Goal: Task Accomplishment & Management: Manage account settings

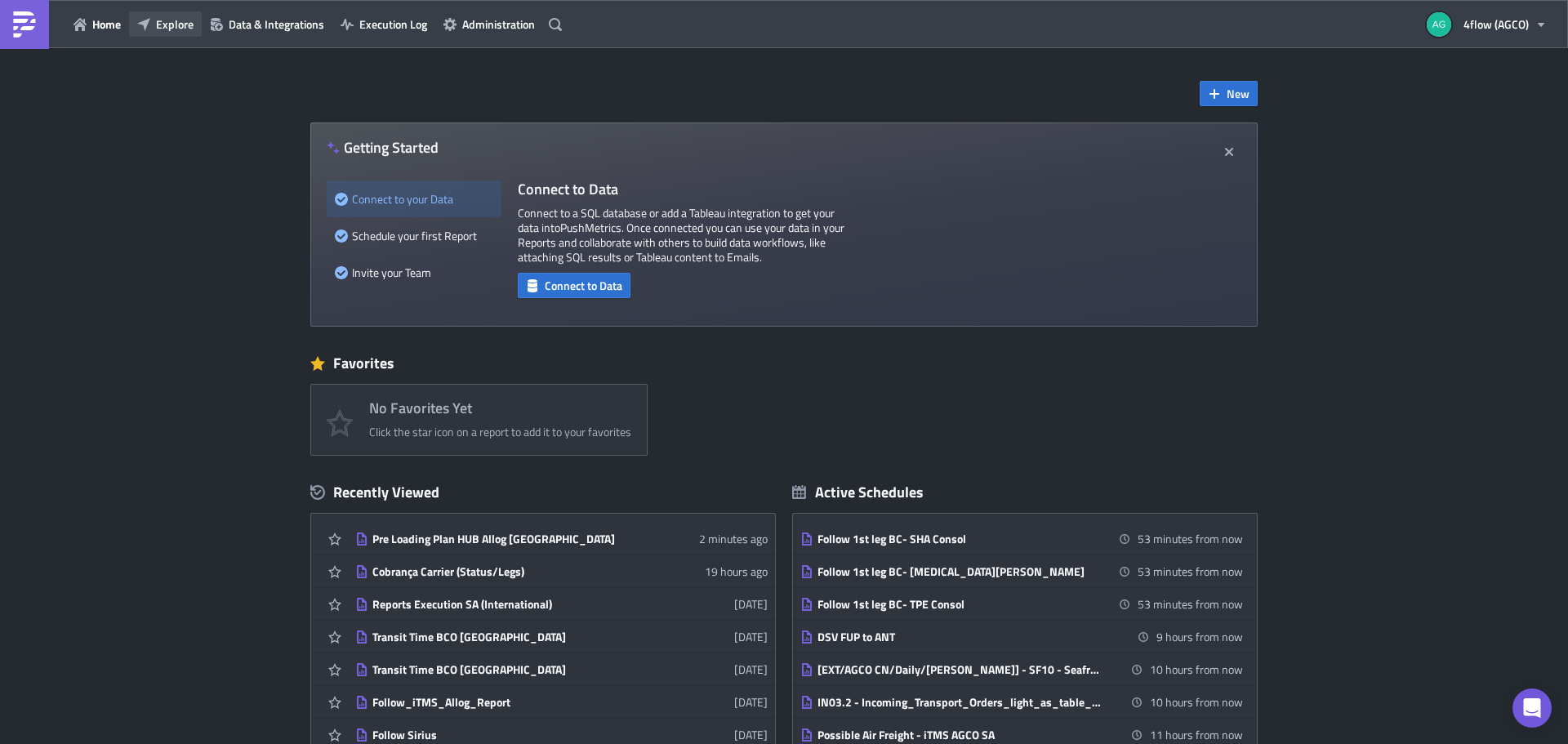
click at [165, 25] on span "Explore" at bounding box center [175, 24] width 38 height 17
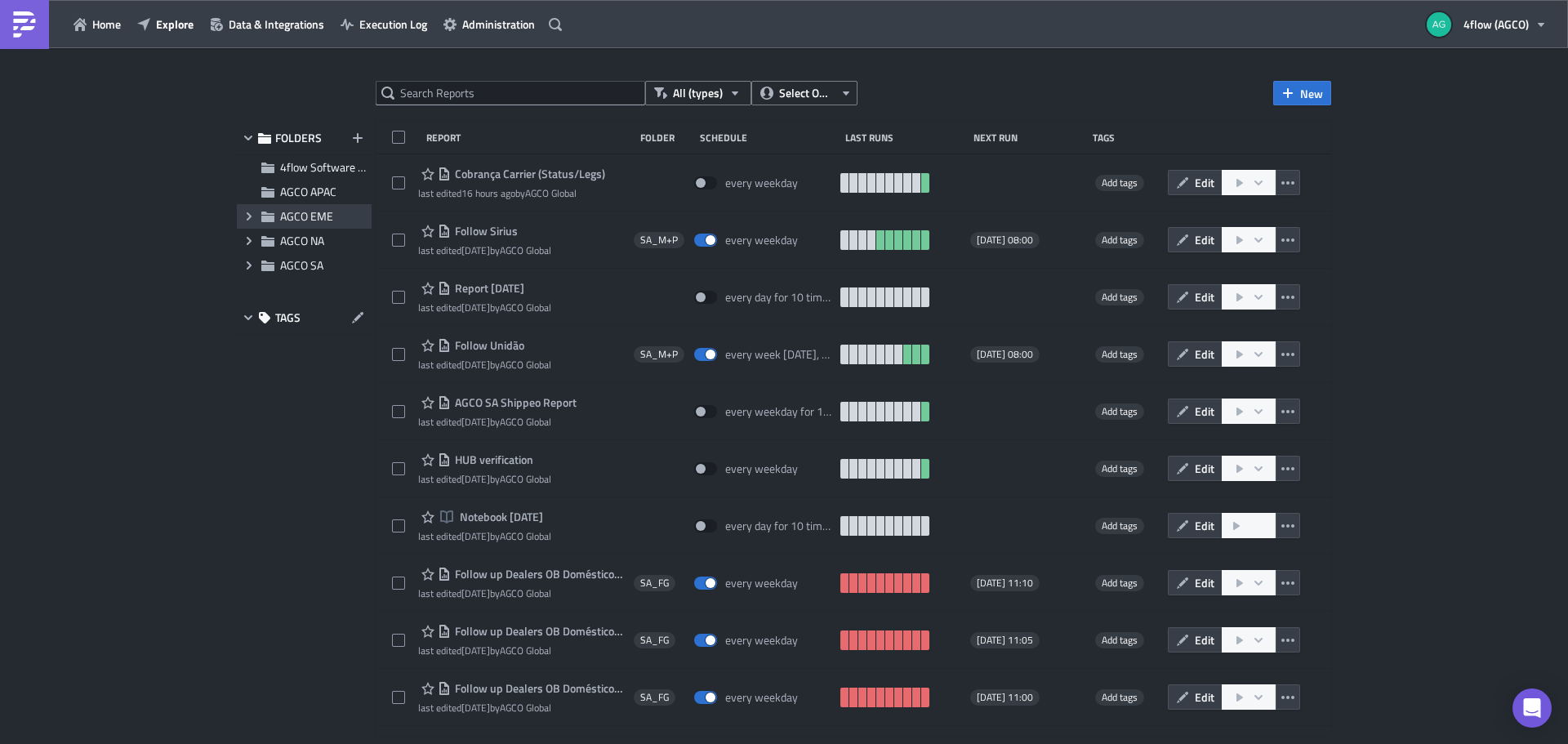
click at [252, 219] on icon "Expand group" at bounding box center [248, 215] width 13 height 13
click at [243, 286] on icon "Expand group" at bounding box center [248, 289] width 13 height 13
click at [313, 336] on span "NA_M+P" at bounding box center [321, 338] width 44 height 17
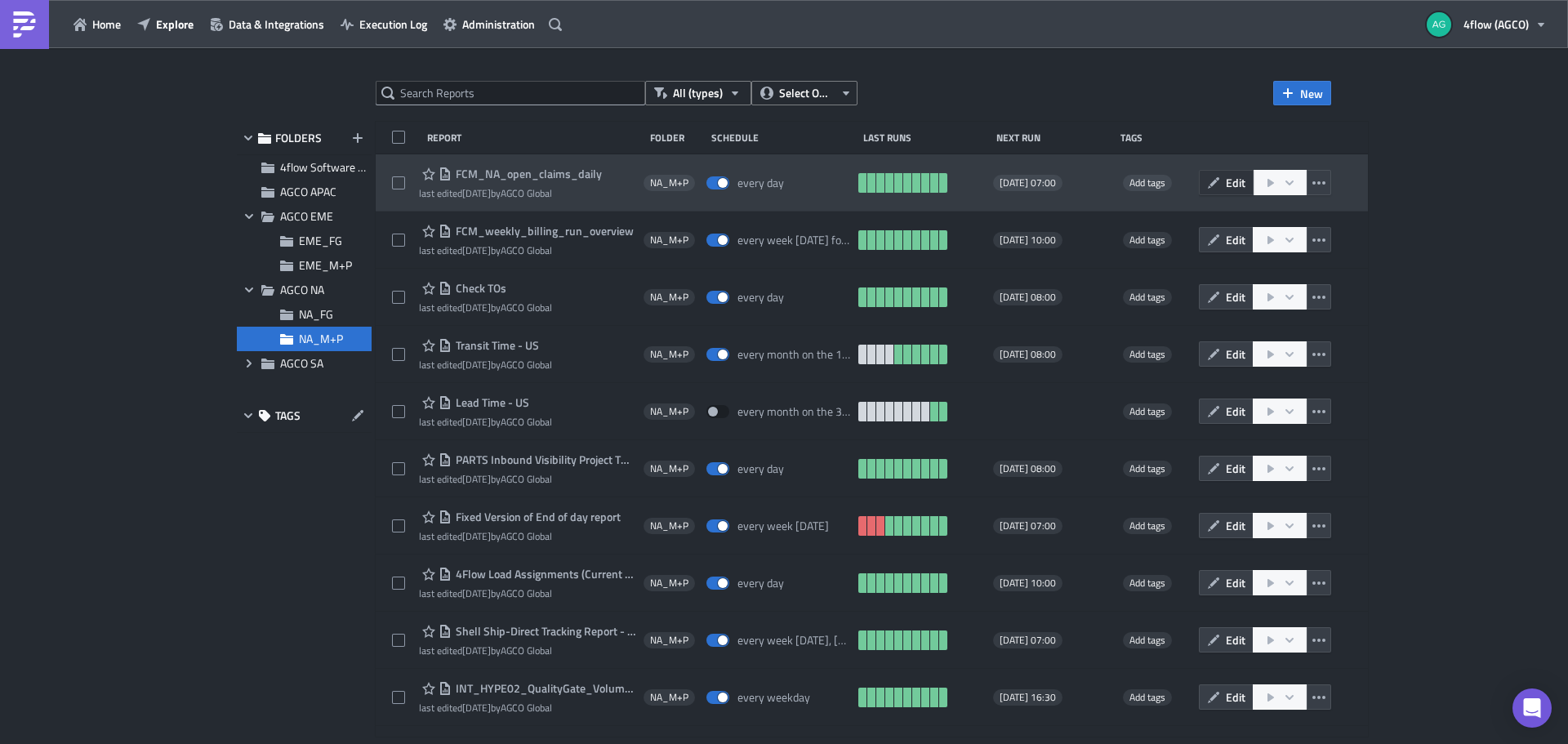
click at [1233, 183] on span "Edit" at bounding box center [1236, 182] width 20 height 17
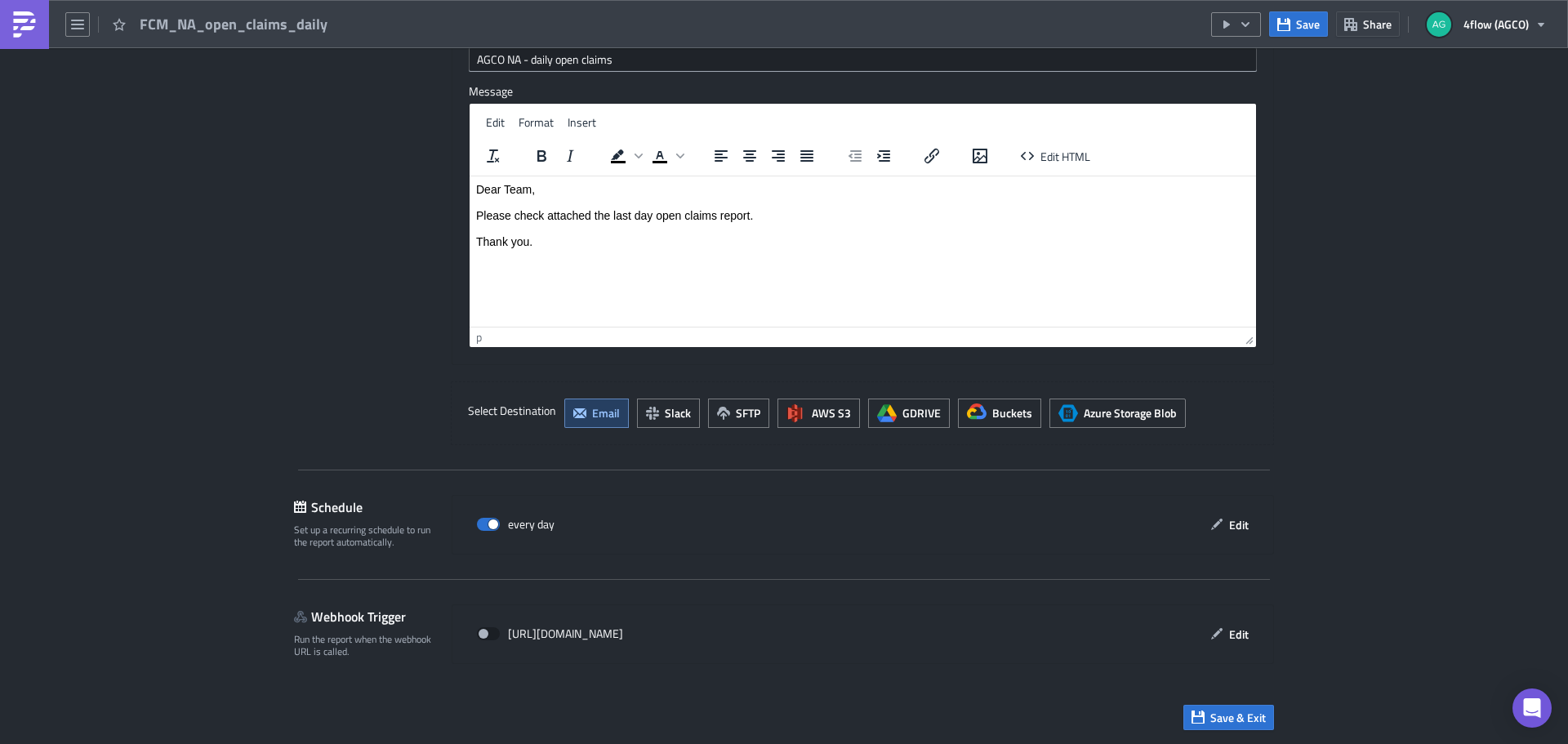
scroll to position [1254, 0]
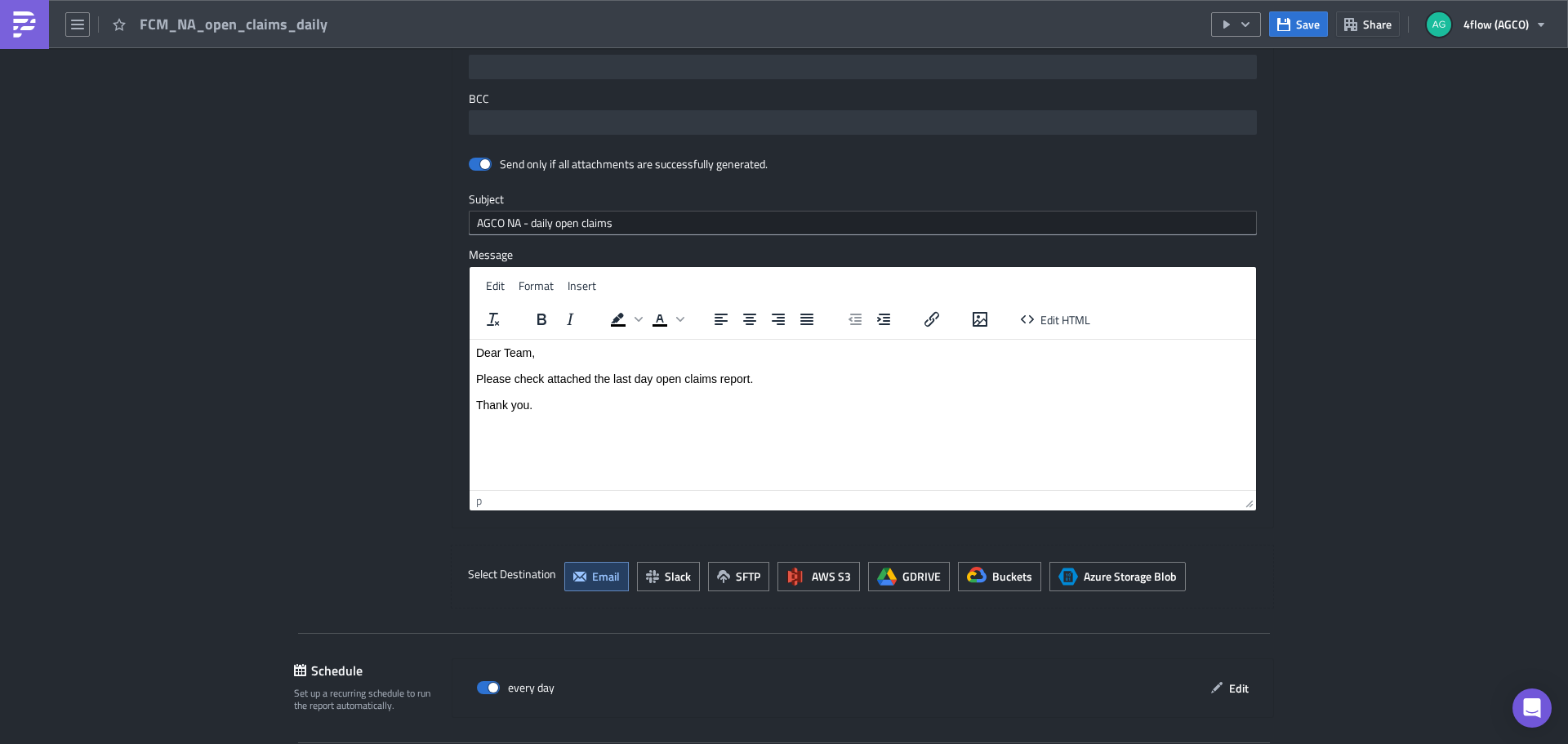
drag, startPoint x: 475, startPoint y: 351, endPoint x: 505, endPoint y: 369, distance: 35.0
click at [509, 372] on html "Dear Team, Please check attached the last day open claims report. Thank you." at bounding box center [863, 378] width 787 height 79
drag, startPoint x: 477, startPoint y: 354, endPoint x: 557, endPoint y: 413, distance: 99.4
click at [562, 414] on html "Dear Team, Please check attached the last day open claims report. Thank you." at bounding box center [863, 378] width 787 height 79
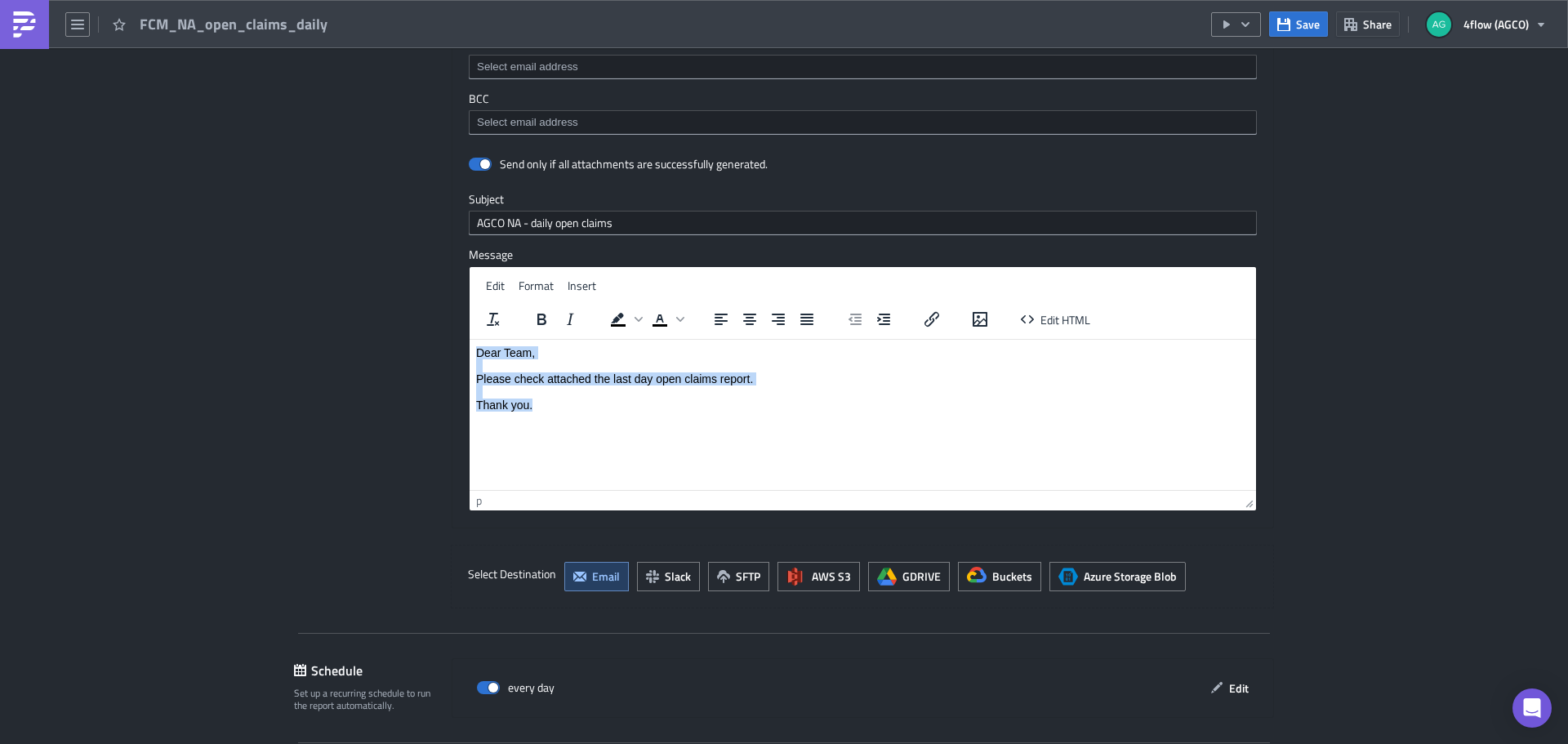
copy p "Dear Team, Please check attached the last day open claims report. Thank you."
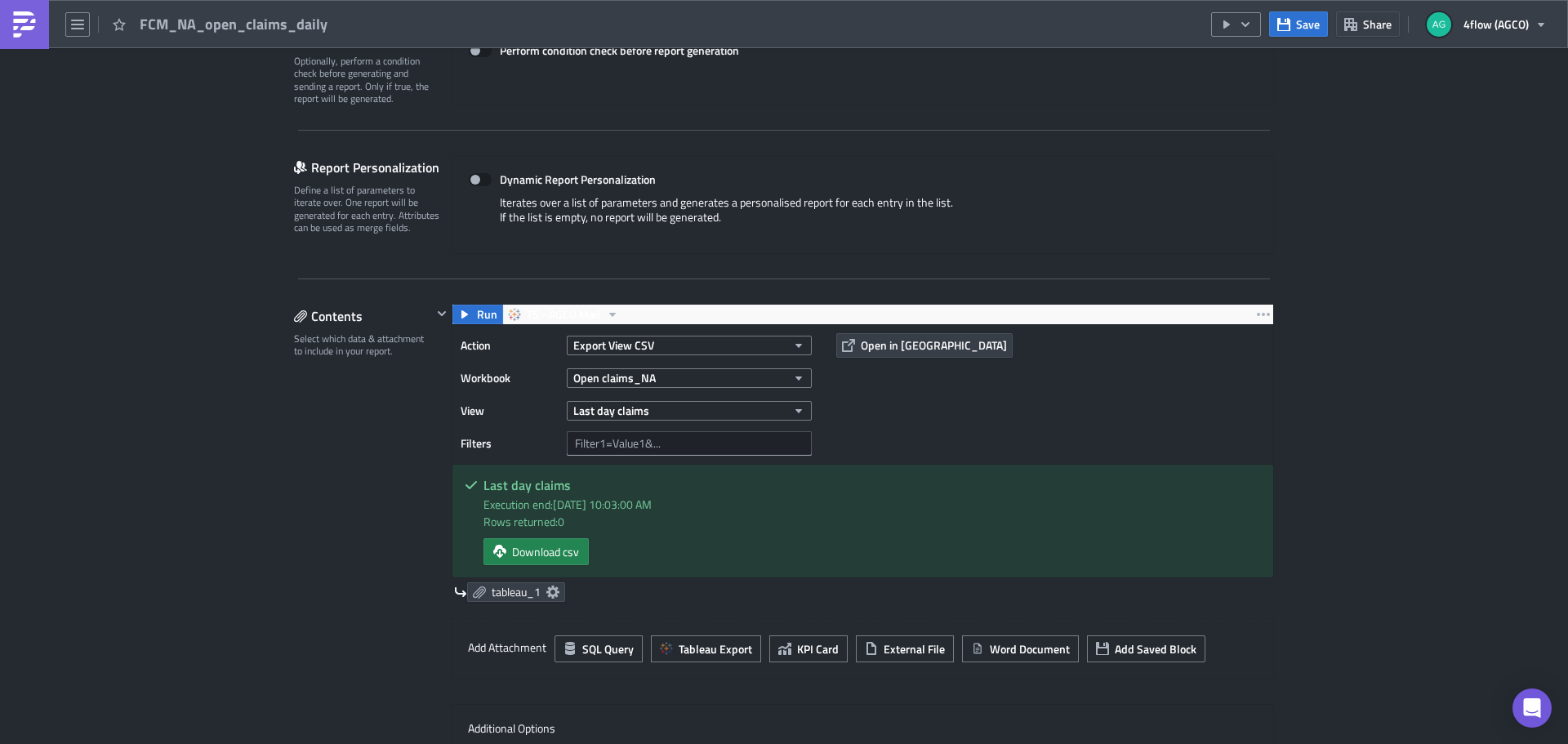
scroll to position [0, 0]
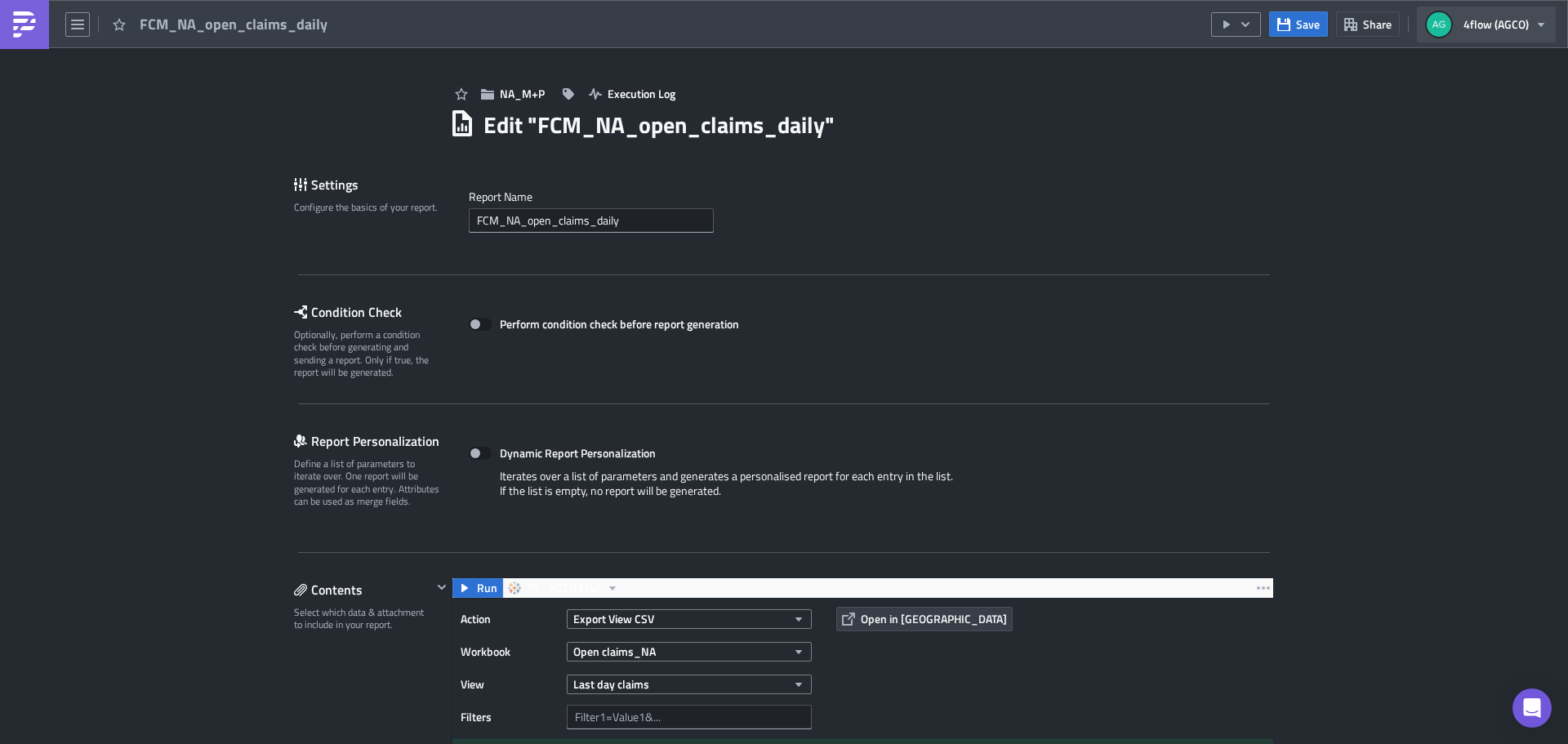
click at [1517, 34] on button "4flow (AGCO)" at bounding box center [1486, 25] width 139 height 36
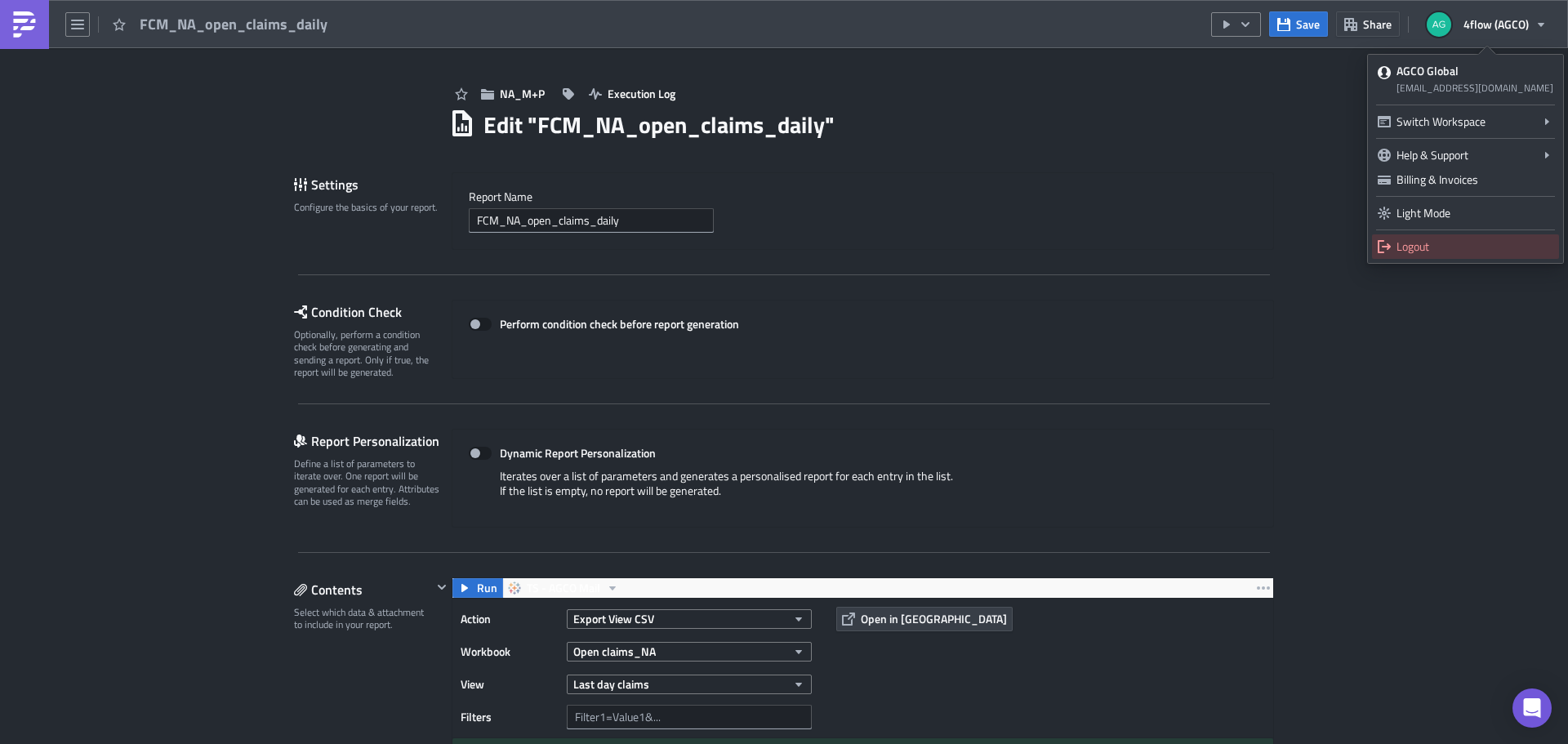
click at [1395, 241] on link "Logout" at bounding box center [1466, 246] width 188 height 25
